Goal: Information Seeking & Learning: Learn about a topic

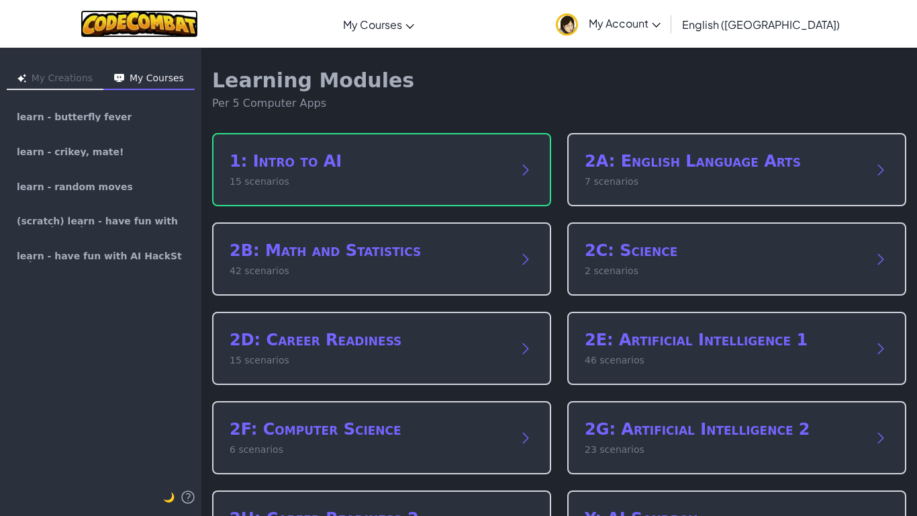
click at [148, 26] on img at bounding box center [139, 24] width 117 height 28
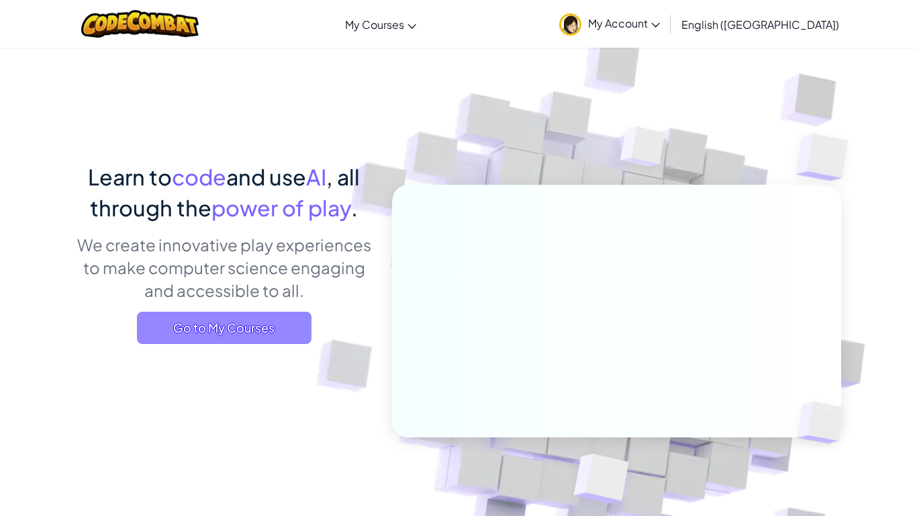
click at [275, 331] on span "Go to My Courses" at bounding box center [224, 328] width 175 height 32
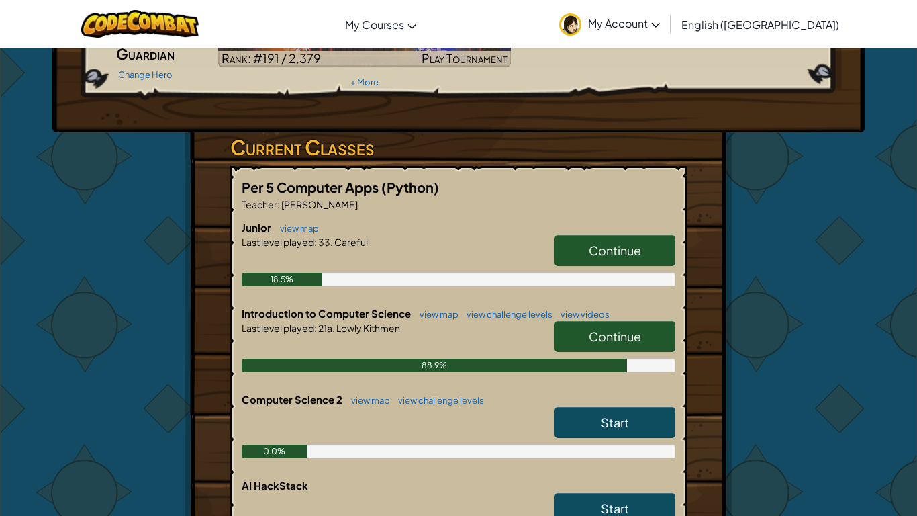
scroll to position [145, 0]
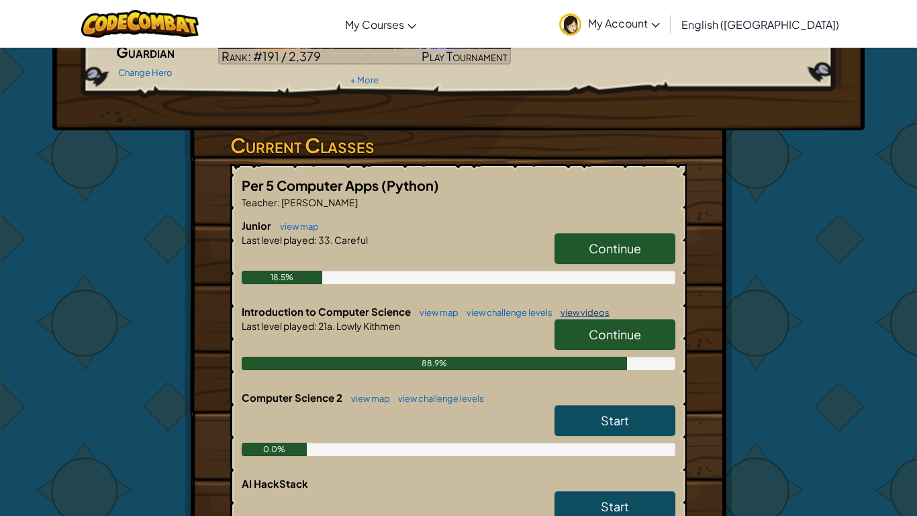
click at [596, 316] on link "view videos" at bounding box center [582, 312] width 56 height 11
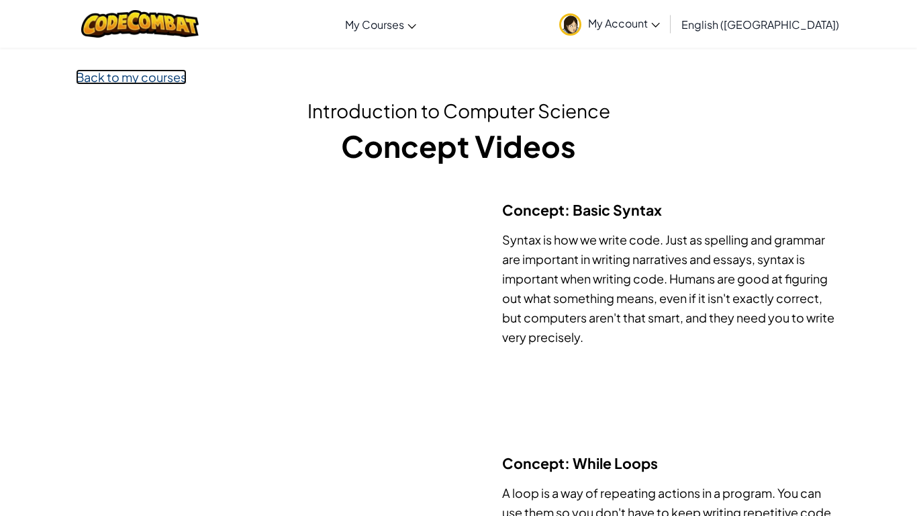
click at [114, 78] on link "Back to my courses" at bounding box center [131, 76] width 111 height 15
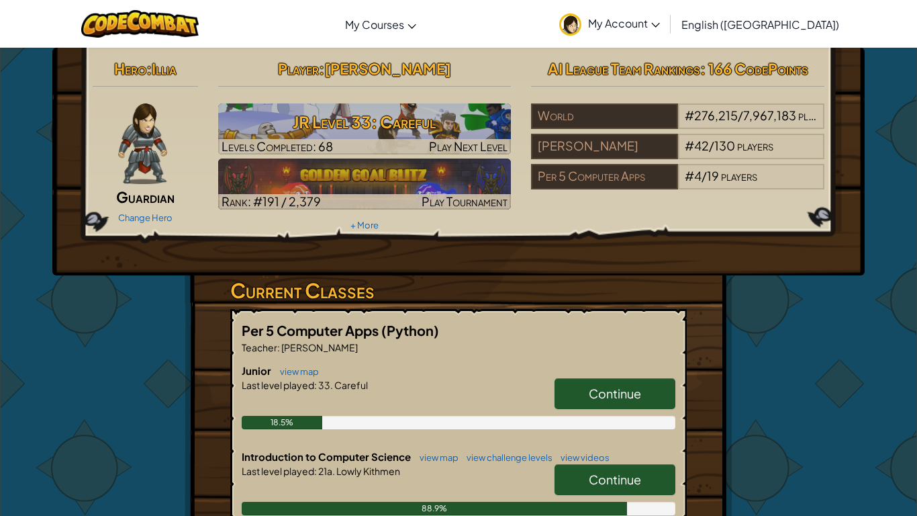
click at [661, 489] on link "Continue" at bounding box center [615, 479] width 121 height 31
